Goal: Information Seeking & Learning: Check status

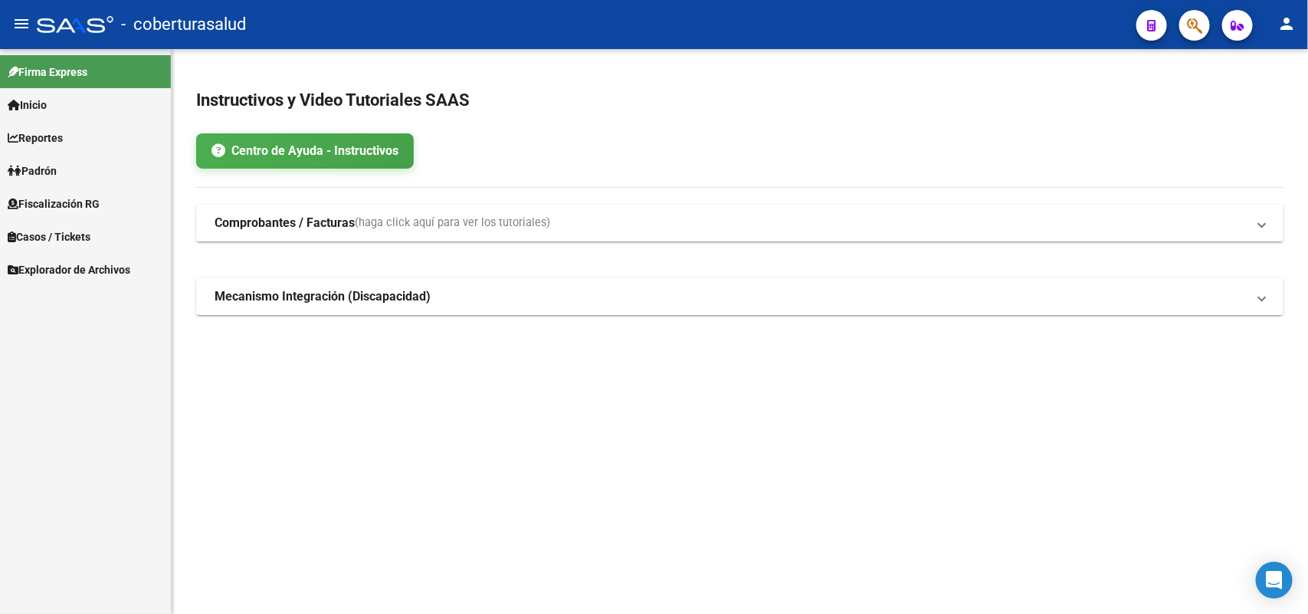
click at [94, 197] on span "Fiscalización RG" at bounding box center [54, 203] width 92 height 17
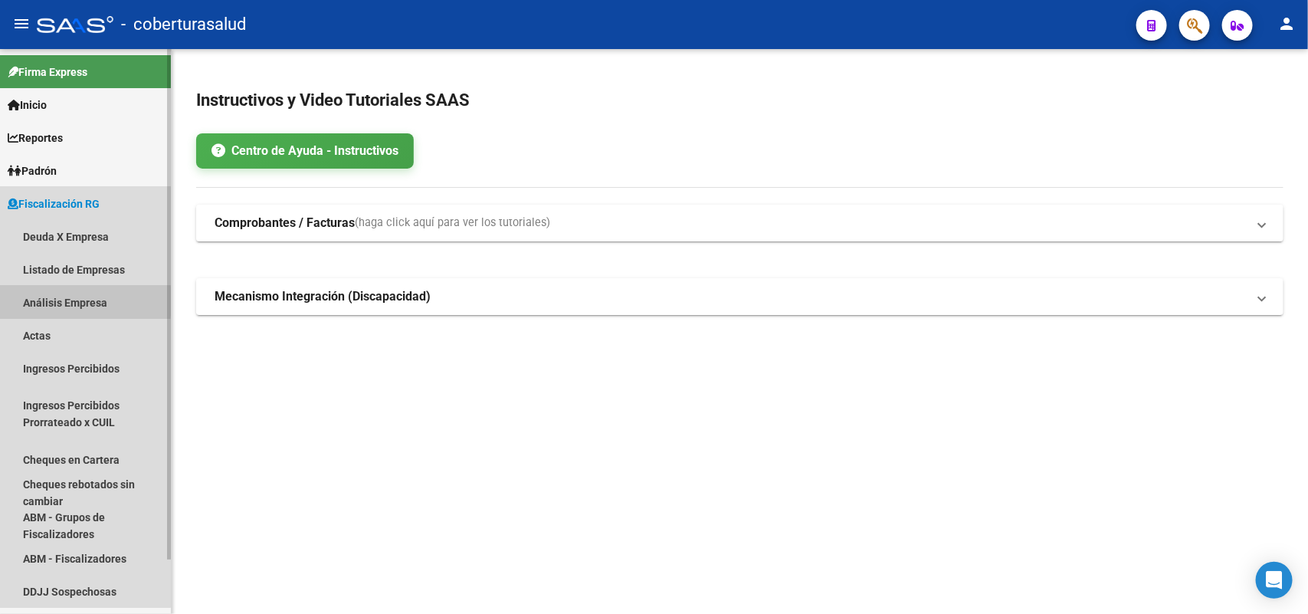
drag, startPoint x: 21, startPoint y: 301, endPoint x: 29, endPoint y: 303, distance: 8.0
click at [25, 301] on link "Análisis Empresa" at bounding box center [85, 302] width 171 height 33
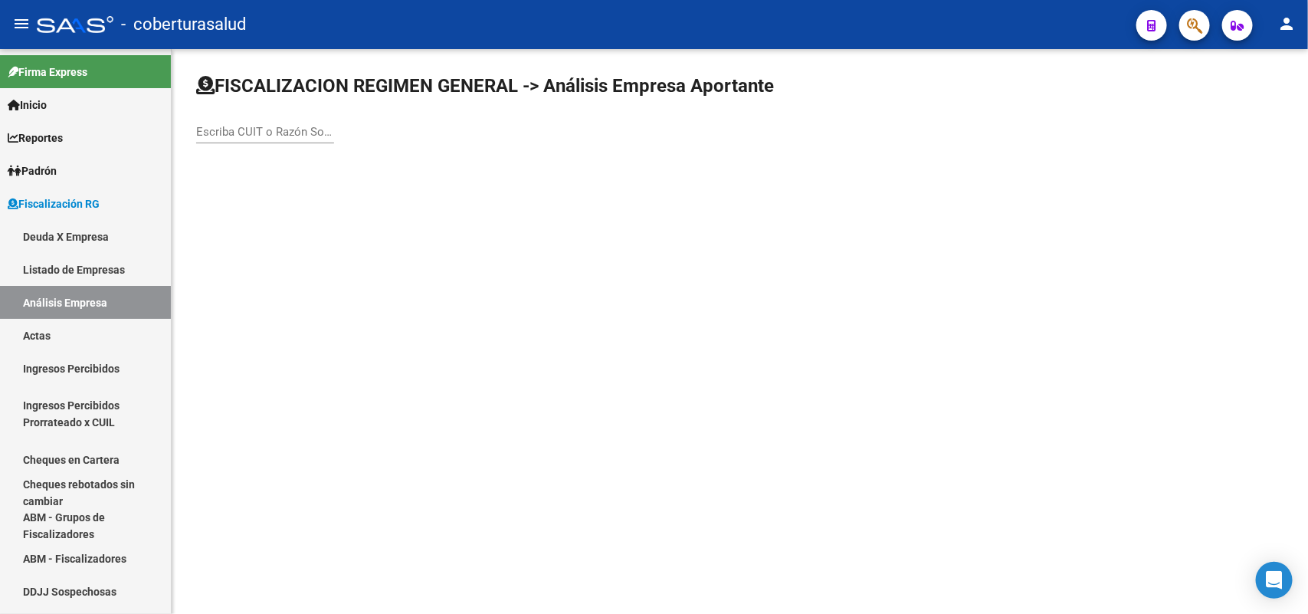
click at [270, 139] on div "Escriba CUIT o Razón Social para buscar" at bounding box center [265, 126] width 138 height 33
paste input "20103757011"
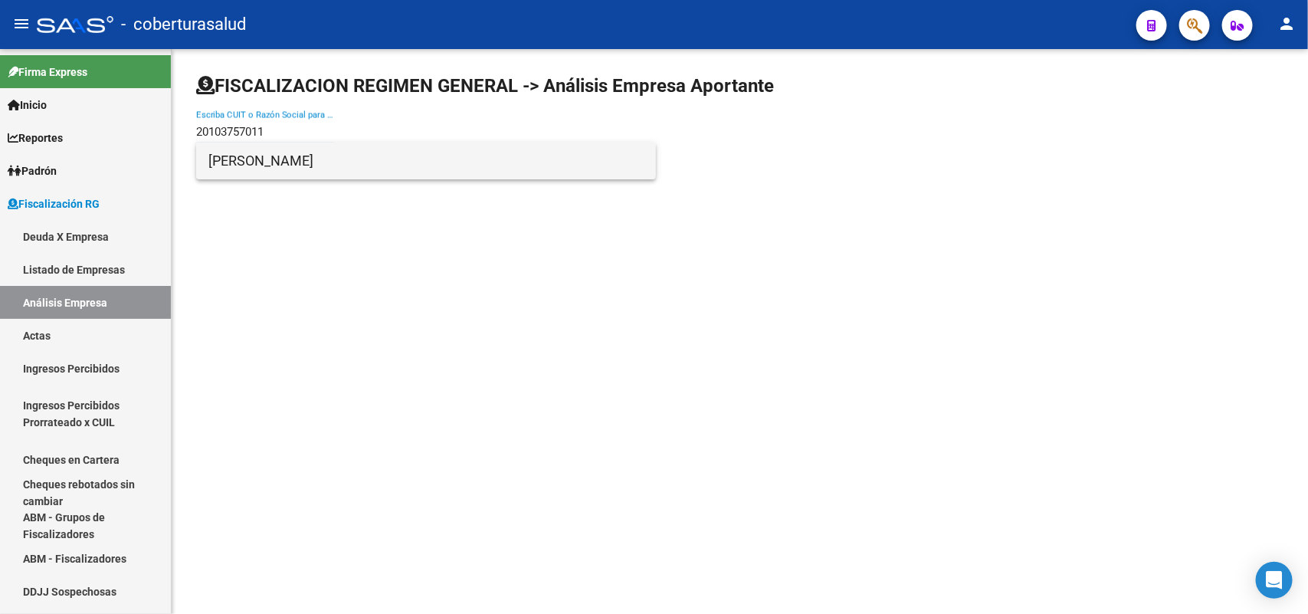
type input "20103757011"
click at [274, 163] on span "[PERSON_NAME]" at bounding box center [425, 160] width 435 height 37
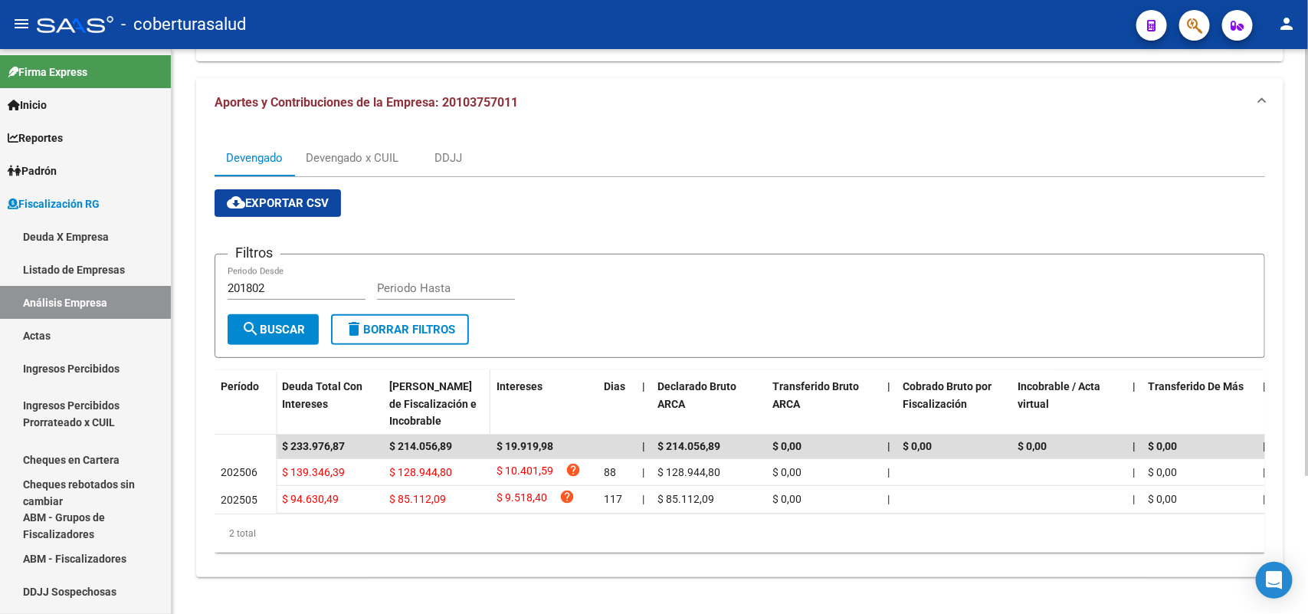
scroll to position [182, 0]
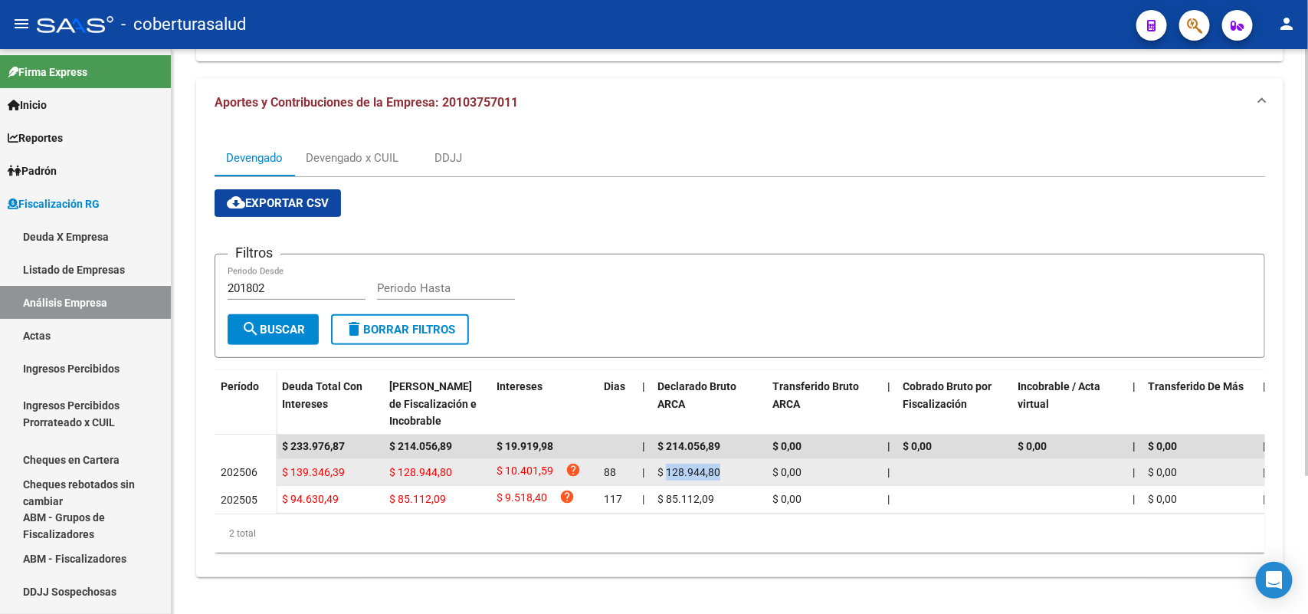
drag, startPoint x: 670, startPoint y: 454, endPoint x: 729, endPoint y: 456, distance: 59.0
click at [729, 464] on div "$ 128.944,80" at bounding box center [708, 473] width 103 height 18
